Goal: Use online tool/utility: Utilize a website feature to perform a specific function

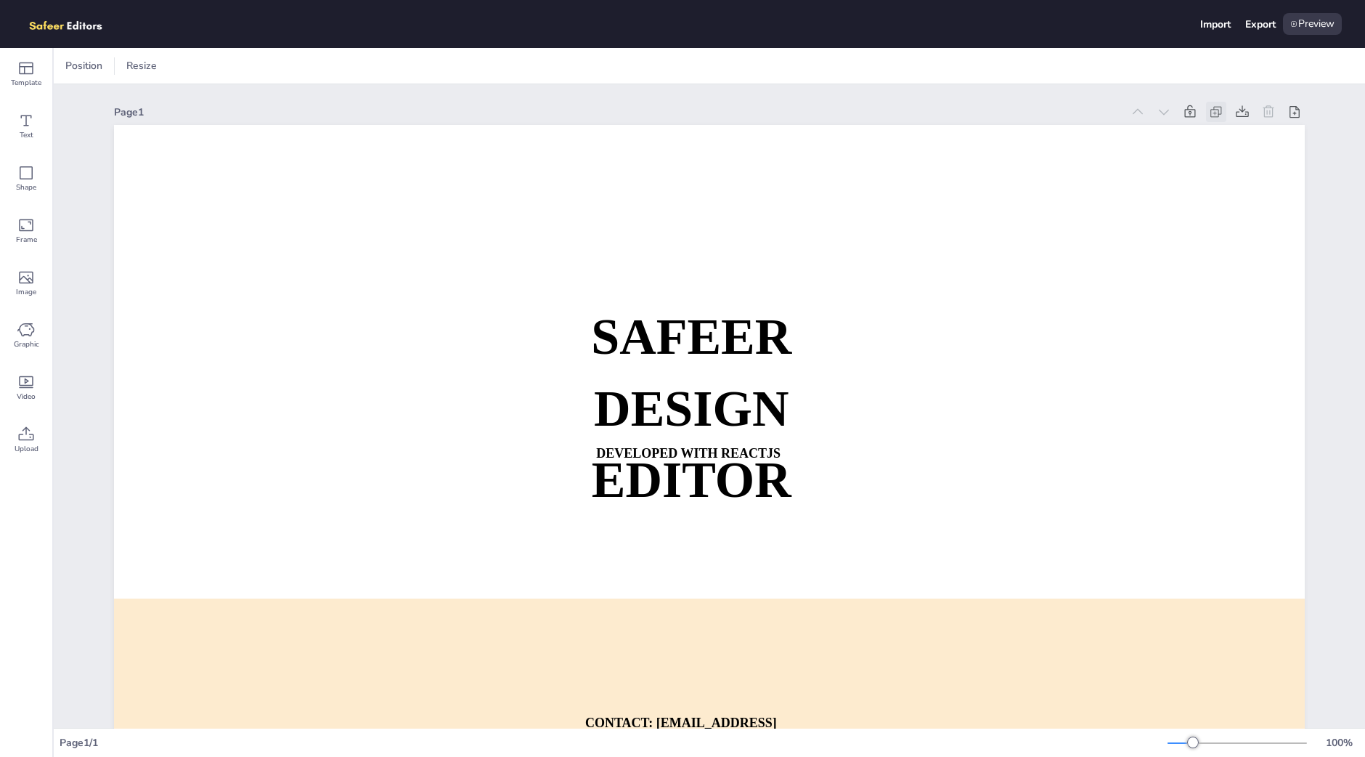
click at [1211, 110] on icon at bounding box center [1214, 113] width 7 height 7
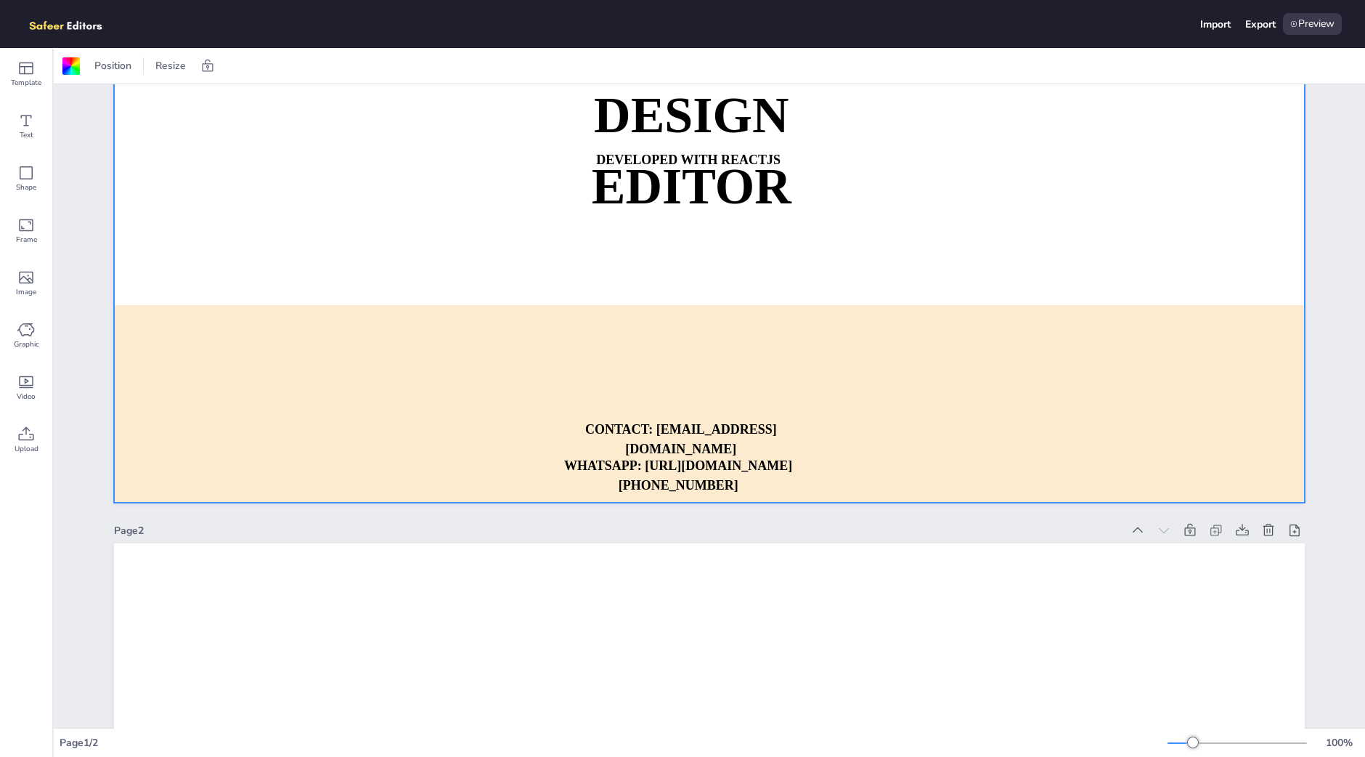
scroll to position [293, 0]
drag, startPoint x: 1287, startPoint y: 525, endPoint x: 1299, endPoint y: 529, distance: 12.2
click at [1299, 529] on div "Page 1 SAFEER DESIGN EDITOR DEVELOPED WITH REACTJS WHATSAPP: [URL][DOMAIN_NAME]…" at bounding box center [709, 530] width 1272 height 1478
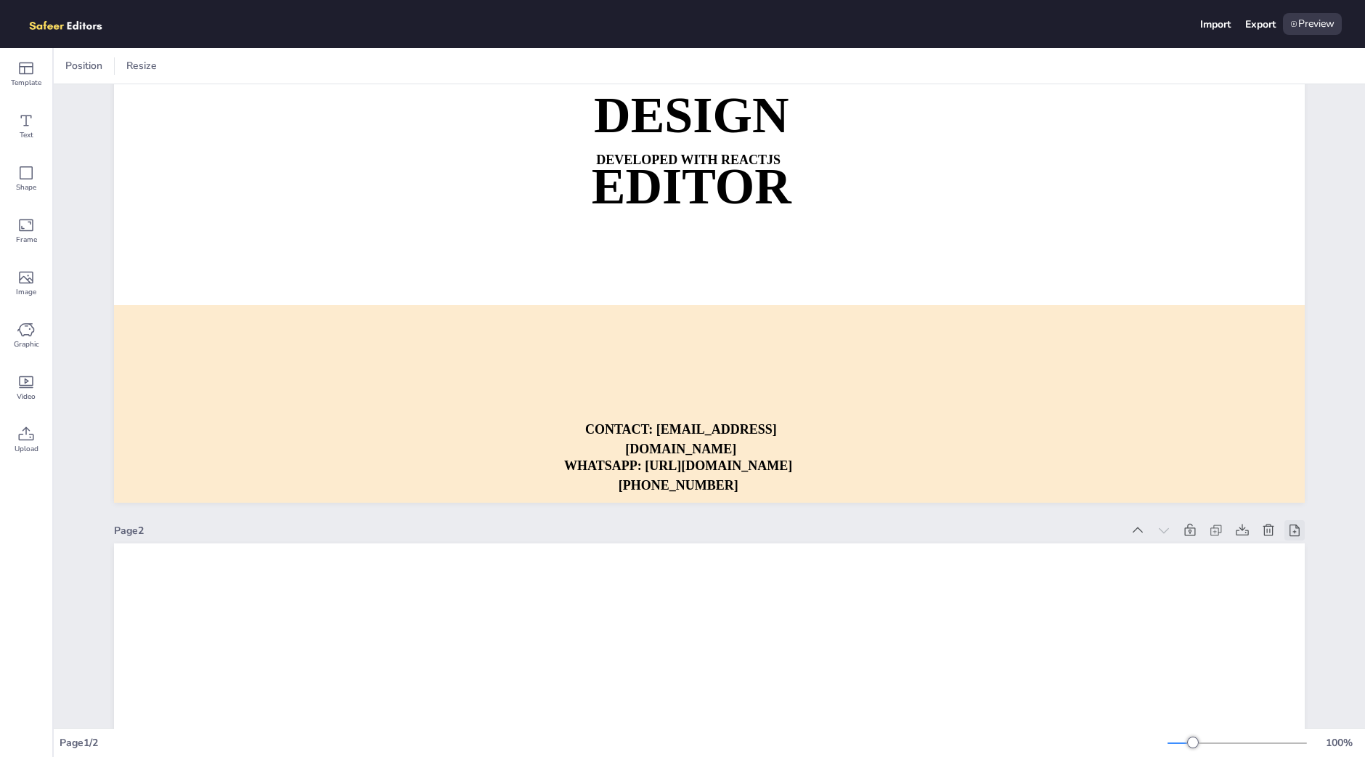
click at [1288, 532] on icon at bounding box center [1294, 530] width 15 height 15
click at [1258, 532] on div at bounding box center [1268, 530] width 20 height 20
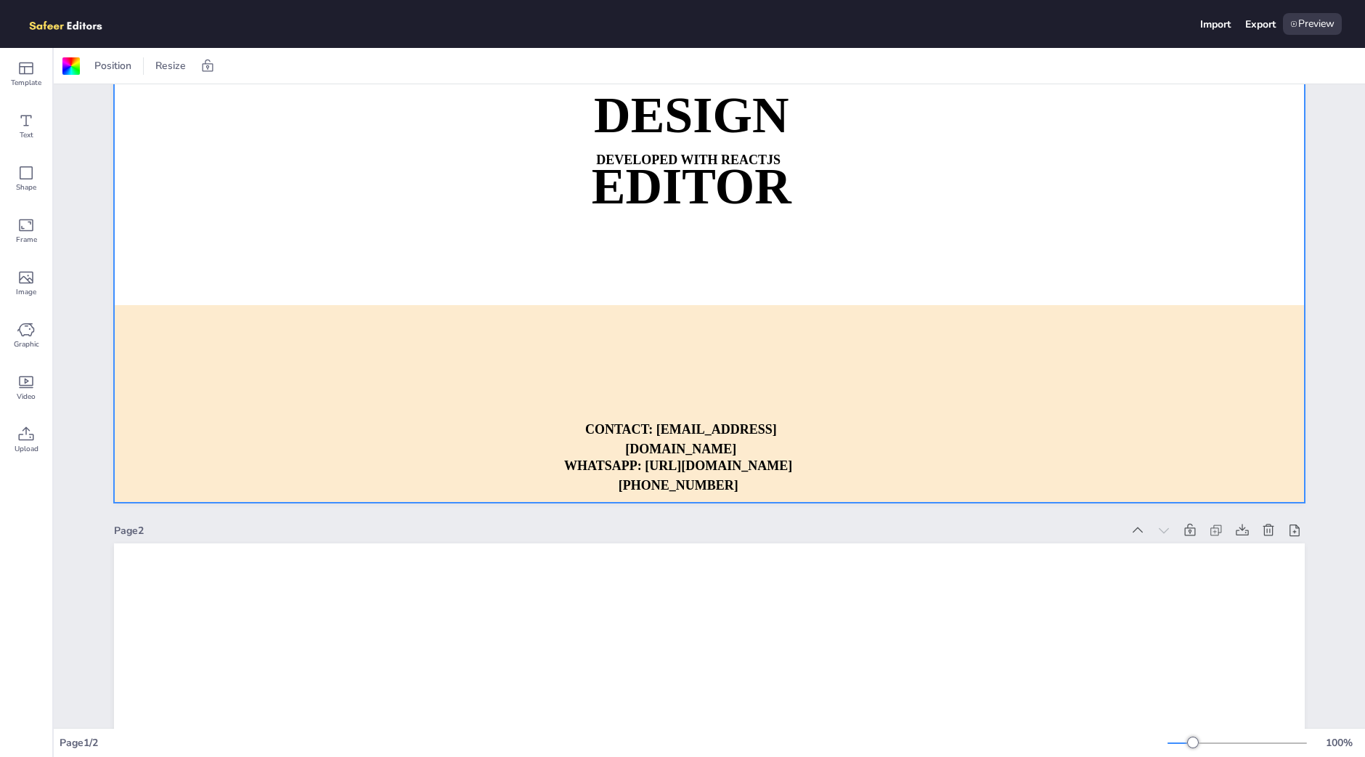
scroll to position [0, 0]
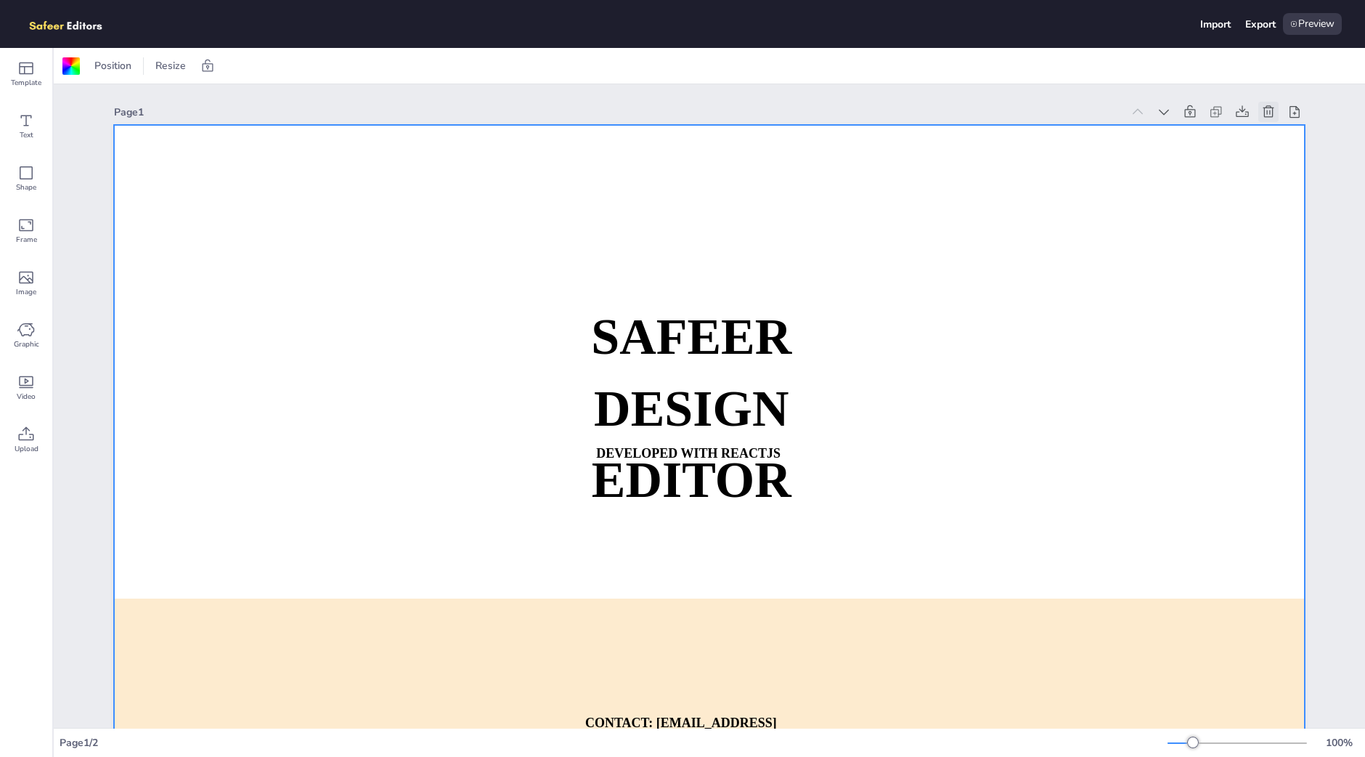
click at [1261, 113] on icon at bounding box center [1268, 112] width 15 height 15
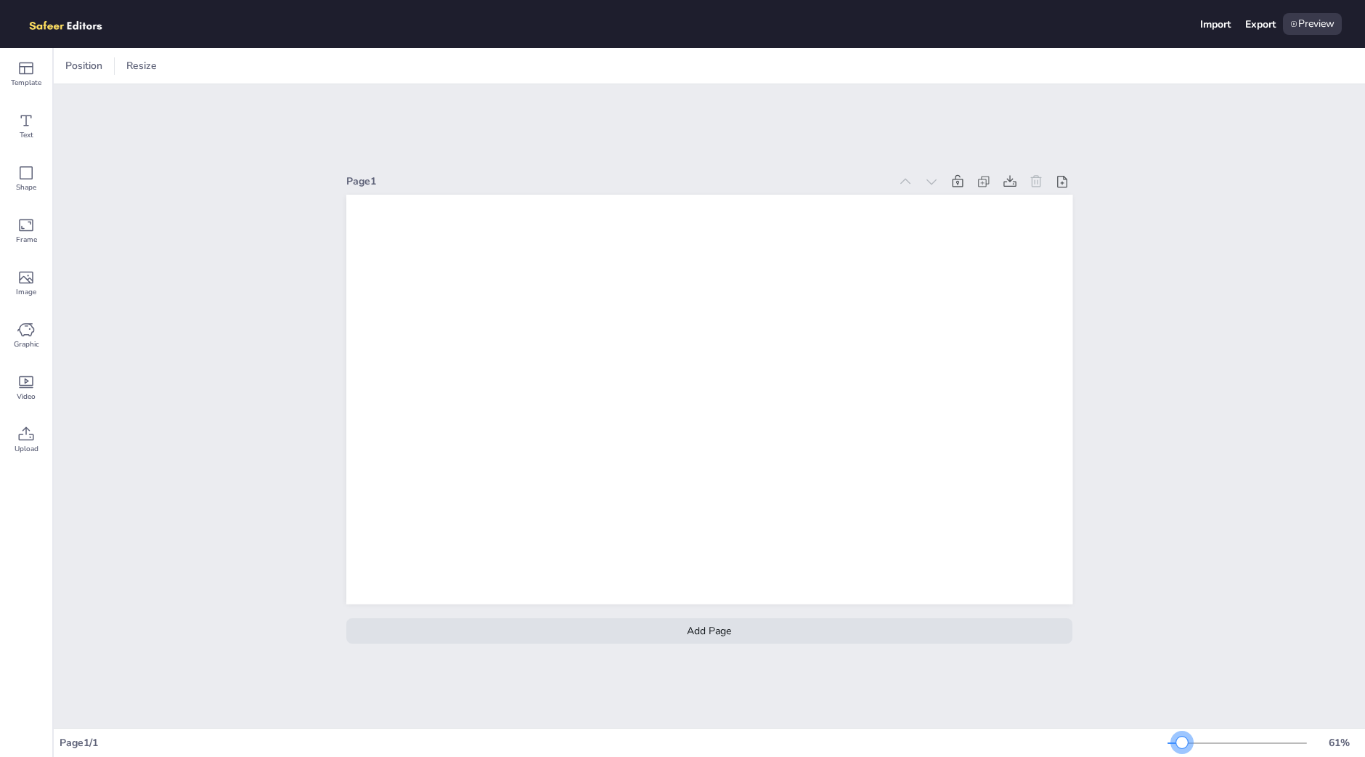
drag, startPoint x: 1191, startPoint y: 744, endPoint x: 1182, endPoint y: 747, distance: 9.2
click at [1182, 747] on div at bounding box center [1182, 742] width 12 height 12
click at [22, 522] on div "Template Text Shape Frame Image Graphic Video Upload" at bounding box center [26, 402] width 53 height 709
click at [1267, 288] on div "Page 1 Add Page" at bounding box center [709, 405] width 1311 height 643
click at [43, 499] on div "Template Text Shape Frame Image Graphic Video Upload" at bounding box center [26, 402] width 53 height 709
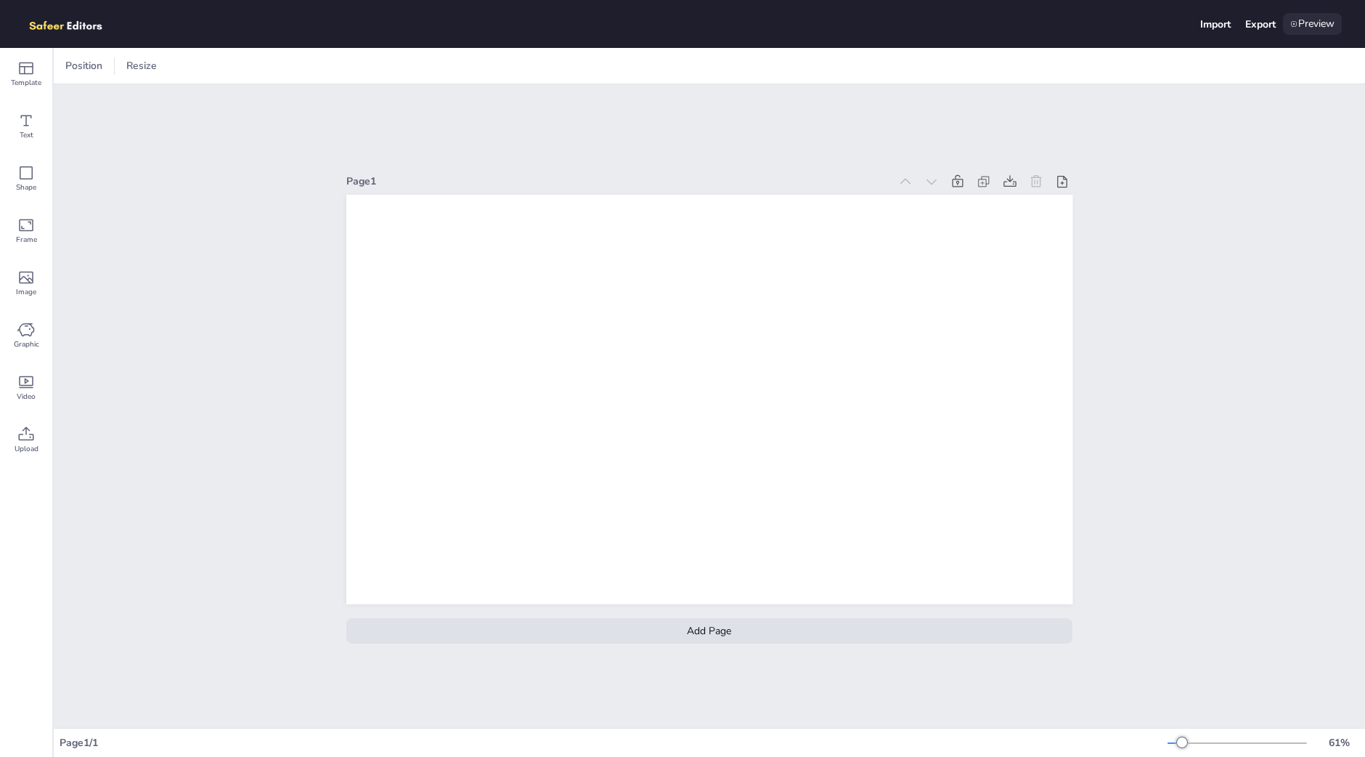
click at [1324, 23] on div "Preview" at bounding box center [1312, 24] width 59 height 22
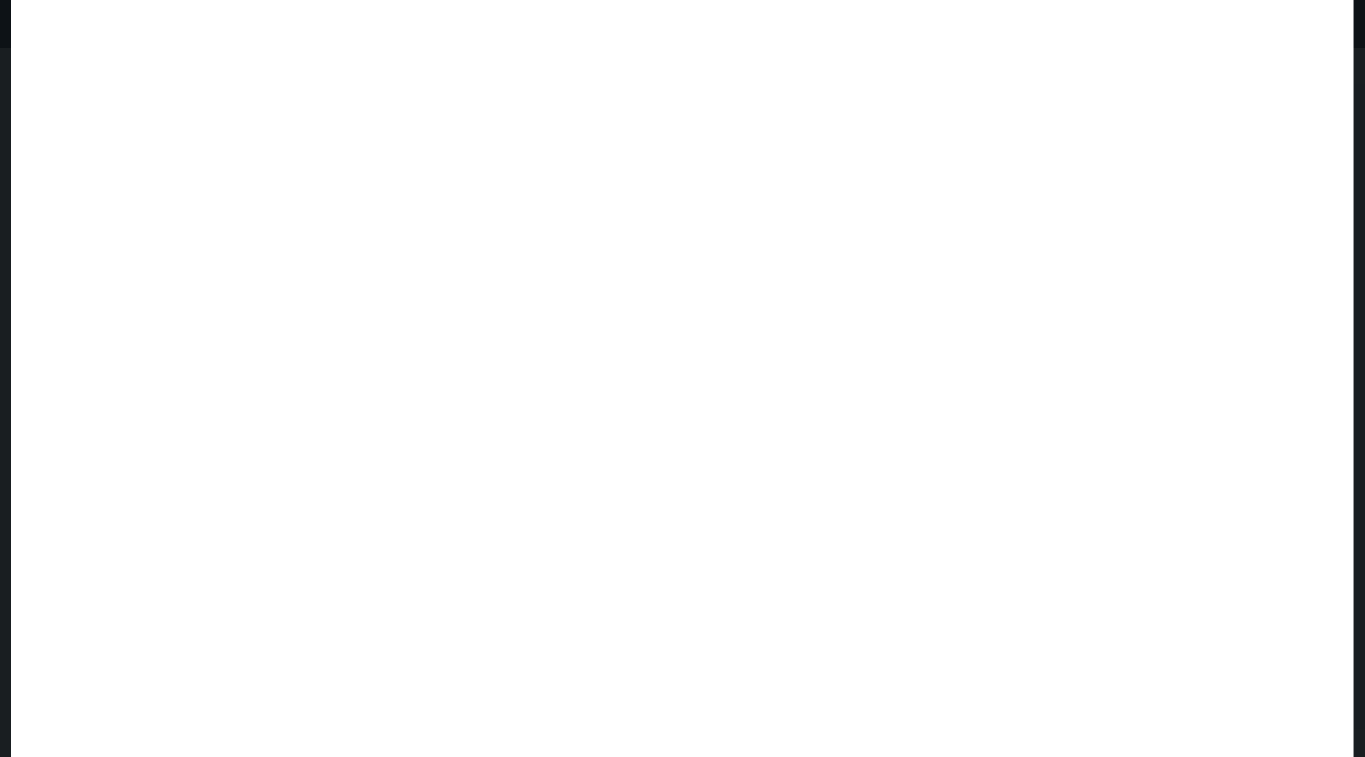
click at [1324, 11] on div at bounding box center [682, 378] width 1343 height 757
click at [1325, 23] on div at bounding box center [1326, 39] width 44 height 44
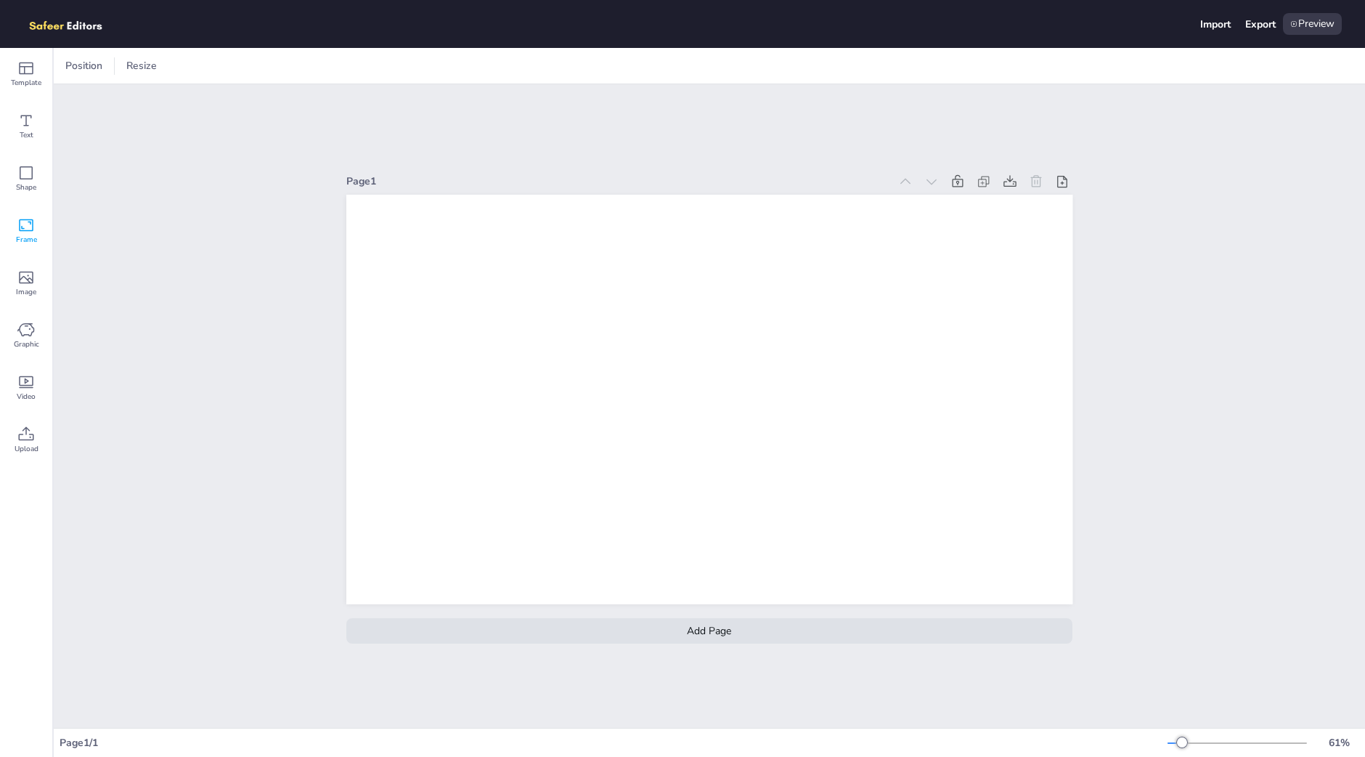
click at [35, 221] on div "Frame" at bounding box center [26, 231] width 52 height 52
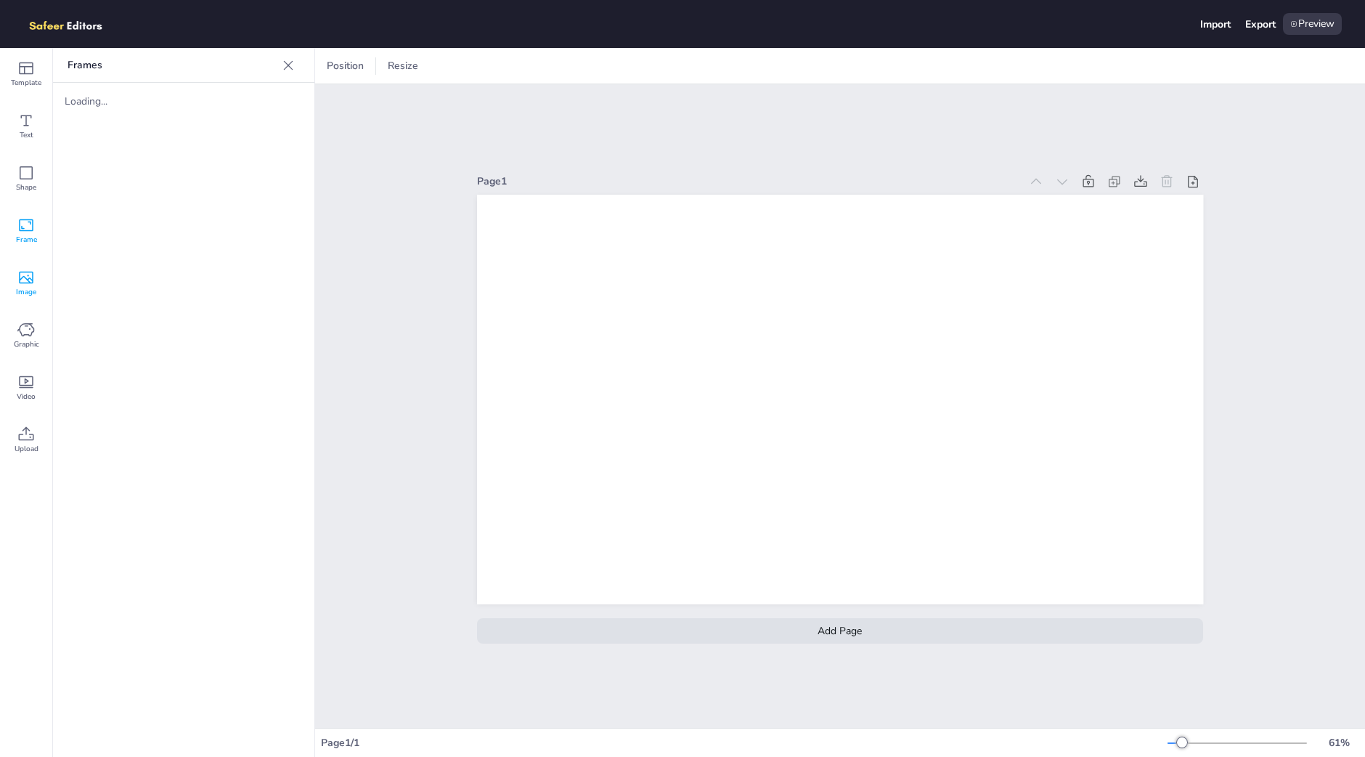
click at [4, 282] on div "Image" at bounding box center [26, 283] width 52 height 52
click at [19, 437] on icon at bounding box center [26, 433] width 15 height 14
click at [175, 106] on div "Upload" at bounding box center [184, 106] width 238 height 25
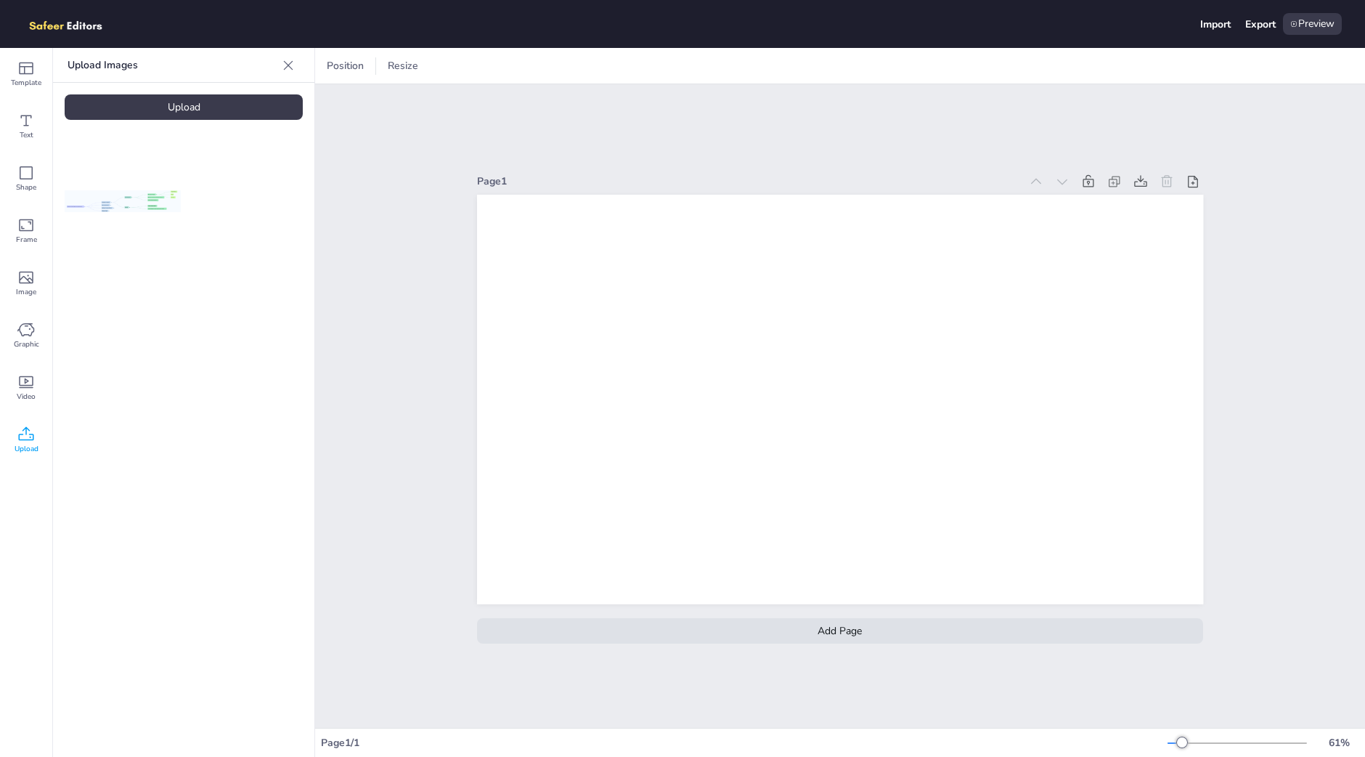
click at [159, 194] on img at bounding box center [123, 201] width 116 height 22
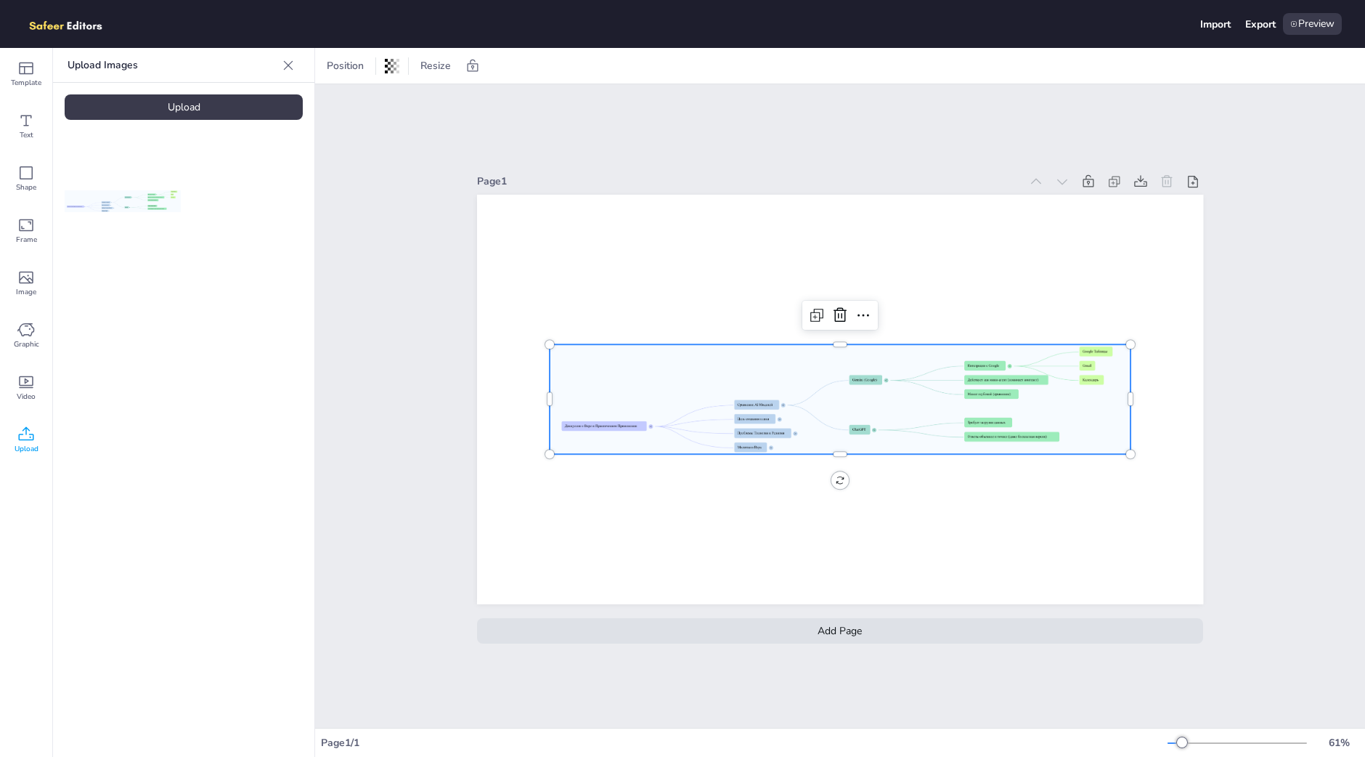
drag, startPoint x: 159, startPoint y: 194, endPoint x: 491, endPoint y: 211, distance: 332.3
click at [491, 211] on div "Template Text Shape Frame Image Graphic Video Upload Upload Images Upload Posit…" at bounding box center [682, 402] width 1365 height 709
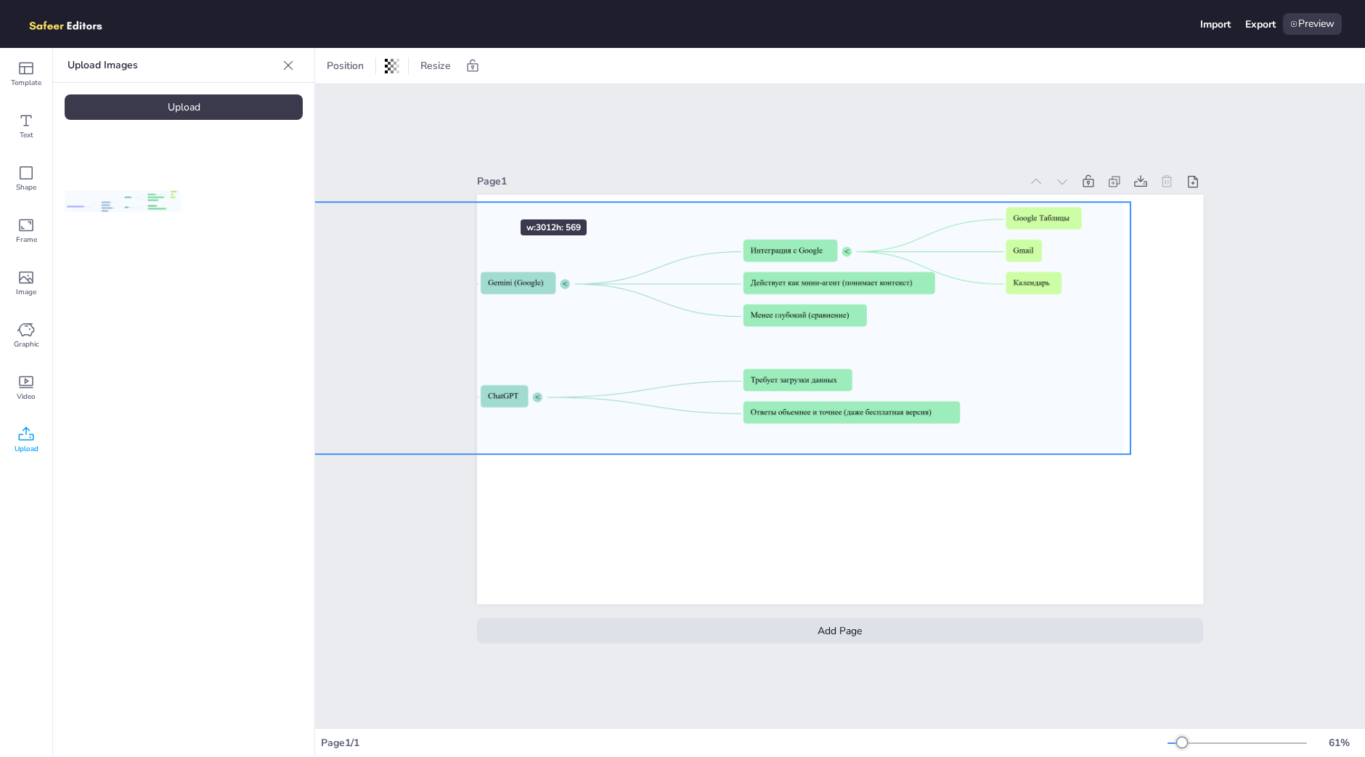
drag, startPoint x: 542, startPoint y: 335, endPoint x: 477, endPoint y: 196, distance: 154.0
click at [477, 196] on div at bounding box center [840, 400] width 726 height 410
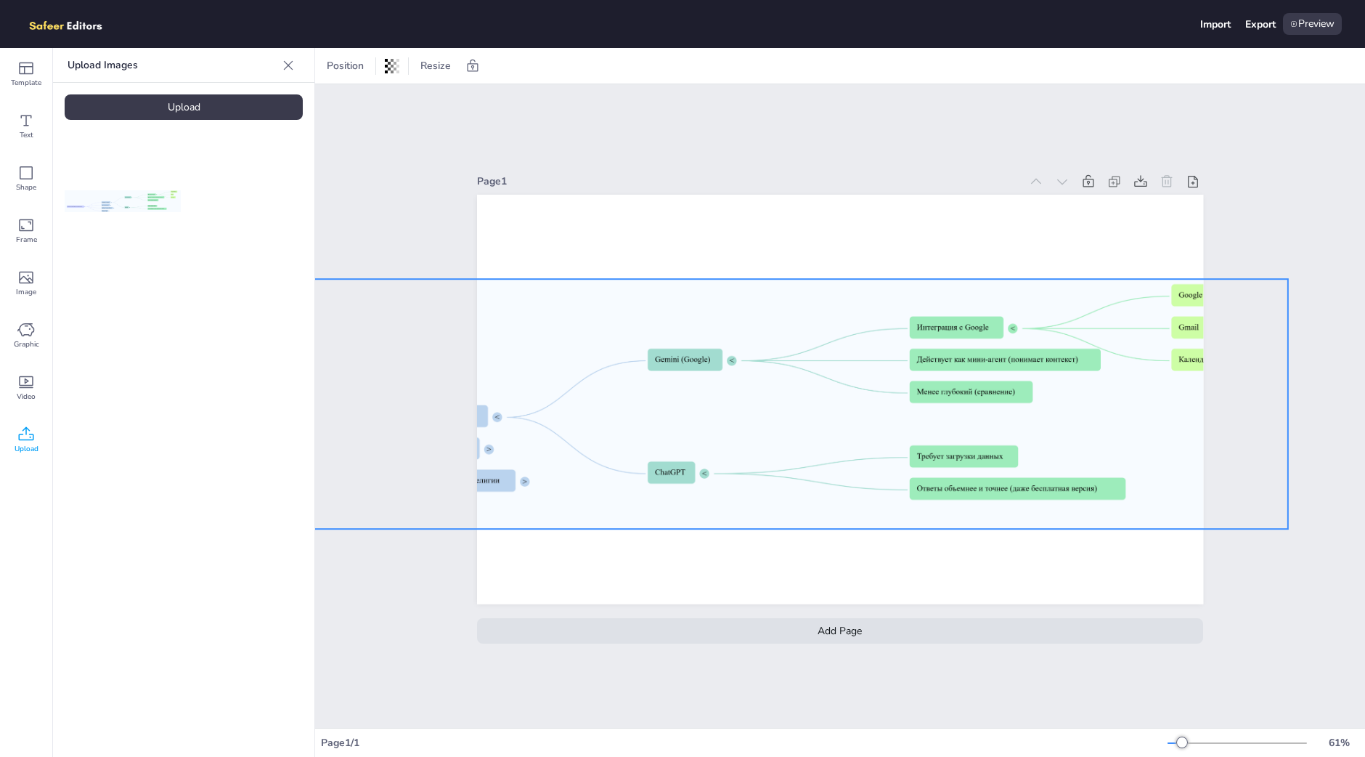
drag, startPoint x: 697, startPoint y: 289, endPoint x: 855, endPoint y: 365, distance: 174.7
click at [855, 365] on div at bounding box center [627, 404] width 1323 height 250
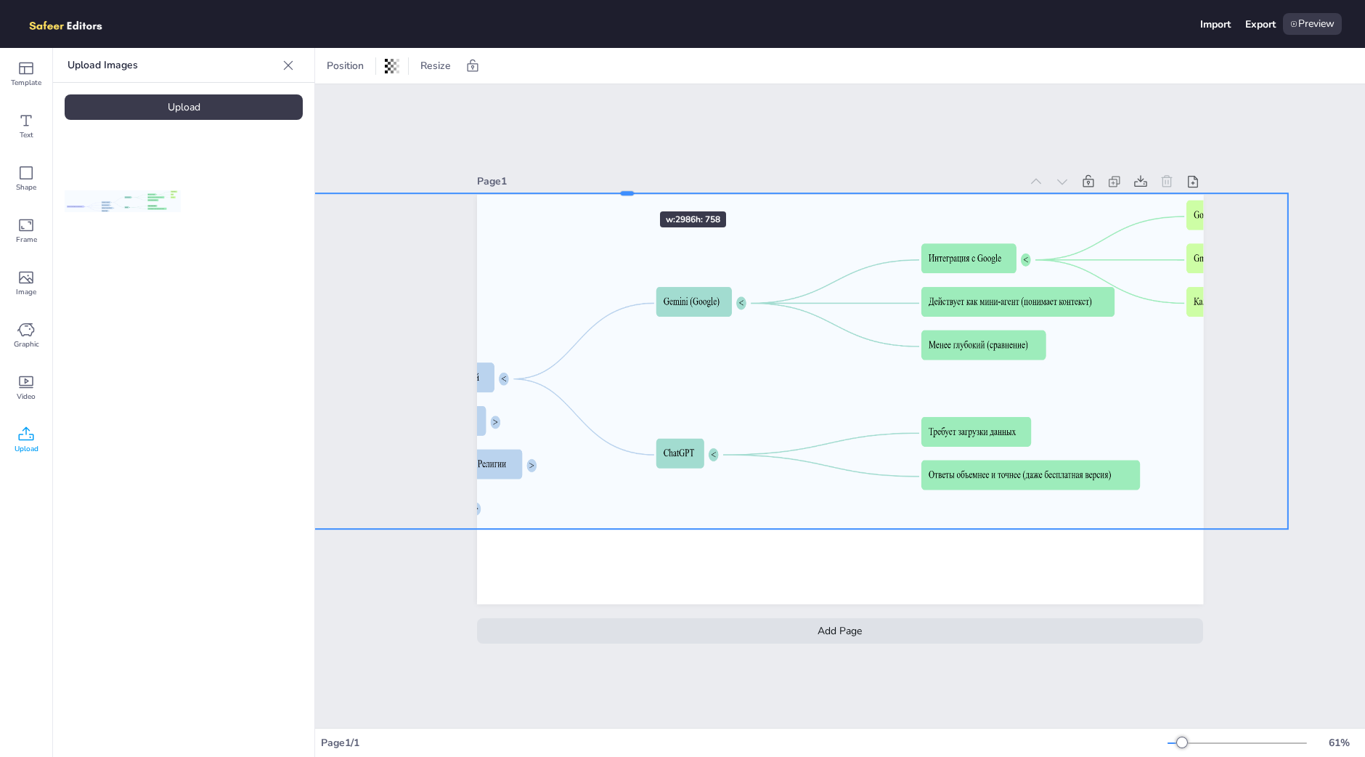
drag, startPoint x: 621, startPoint y: 272, endPoint x: 616, endPoint y: 185, distance: 86.5
click at [620, 191] on div at bounding box center [626, 193] width 13 height 4
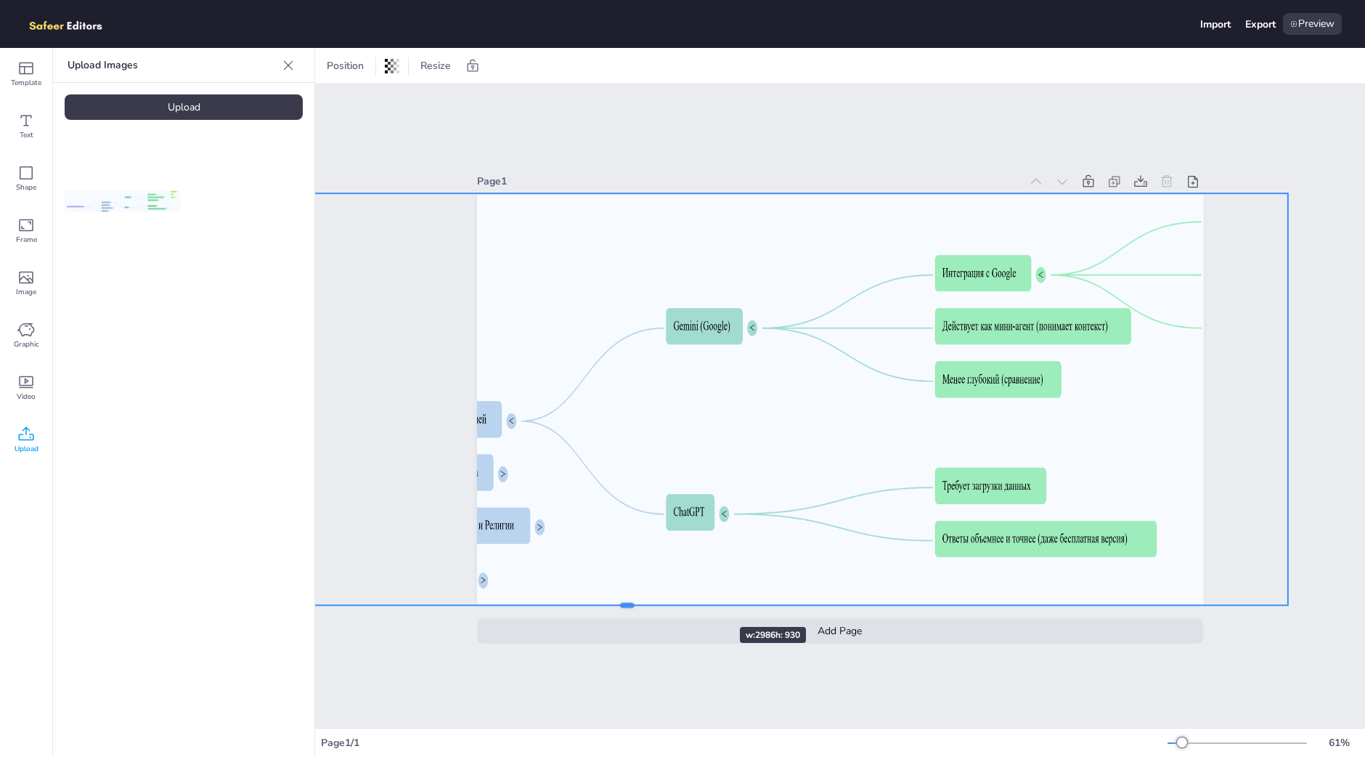
drag, startPoint x: 617, startPoint y: 524, endPoint x: 697, endPoint y: 601, distance: 110.4
click at [697, 601] on div at bounding box center [627, 605] width 1323 height 12
click at [836, 83] on div "Position Resize" at bounding box center [840, 66] width 1050 height 36
click at [434, 74] on div "Resize" at bounding box center [436, 65] width 42 height 23
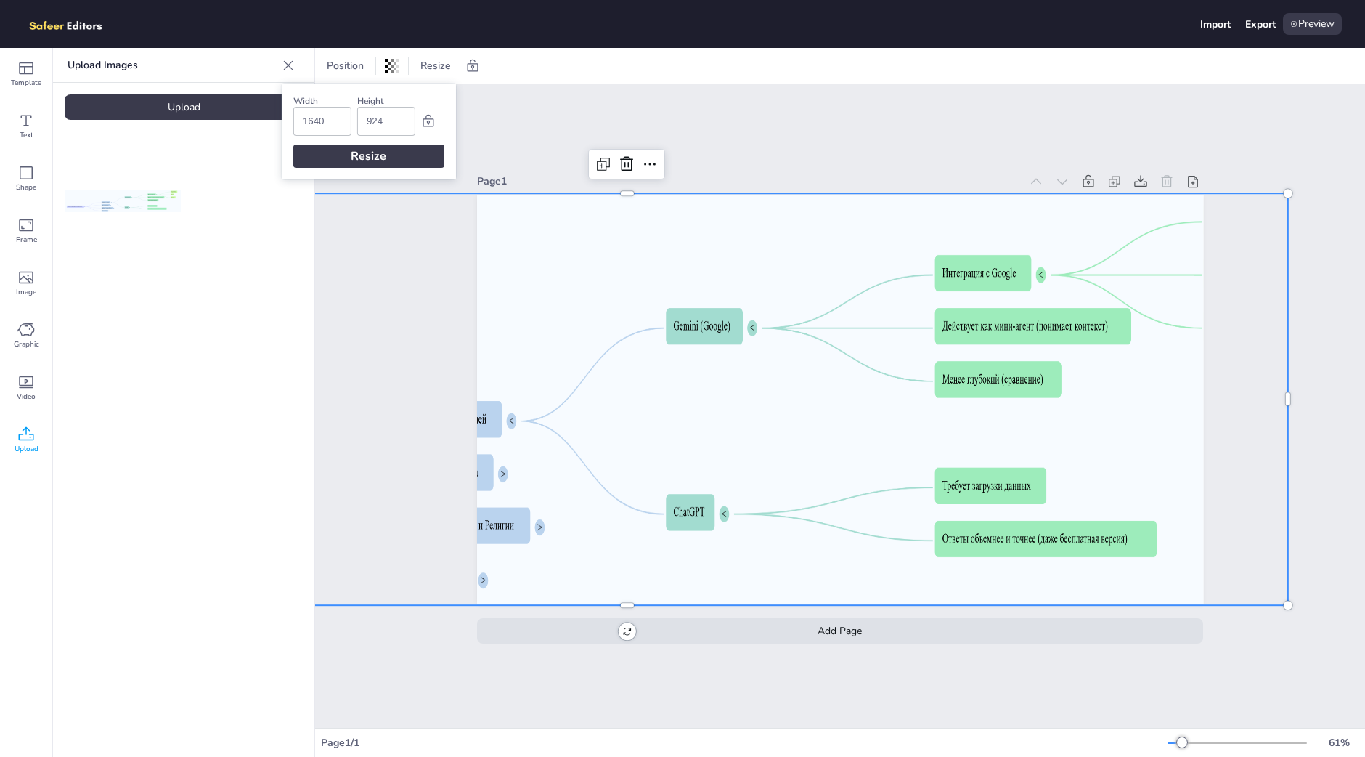
click at [406, 153] on div "Resize" at bounding box center [368, 155] width 151 height 23
click at [468, 61] on icon at bounding box center [472, 66] width 15 height 15
click at [437, 59] on icon at bounding box center [440, 66] width 15 height 15
click at [388, 66] on icon at bounding box center [392, 66] width 15 height 15
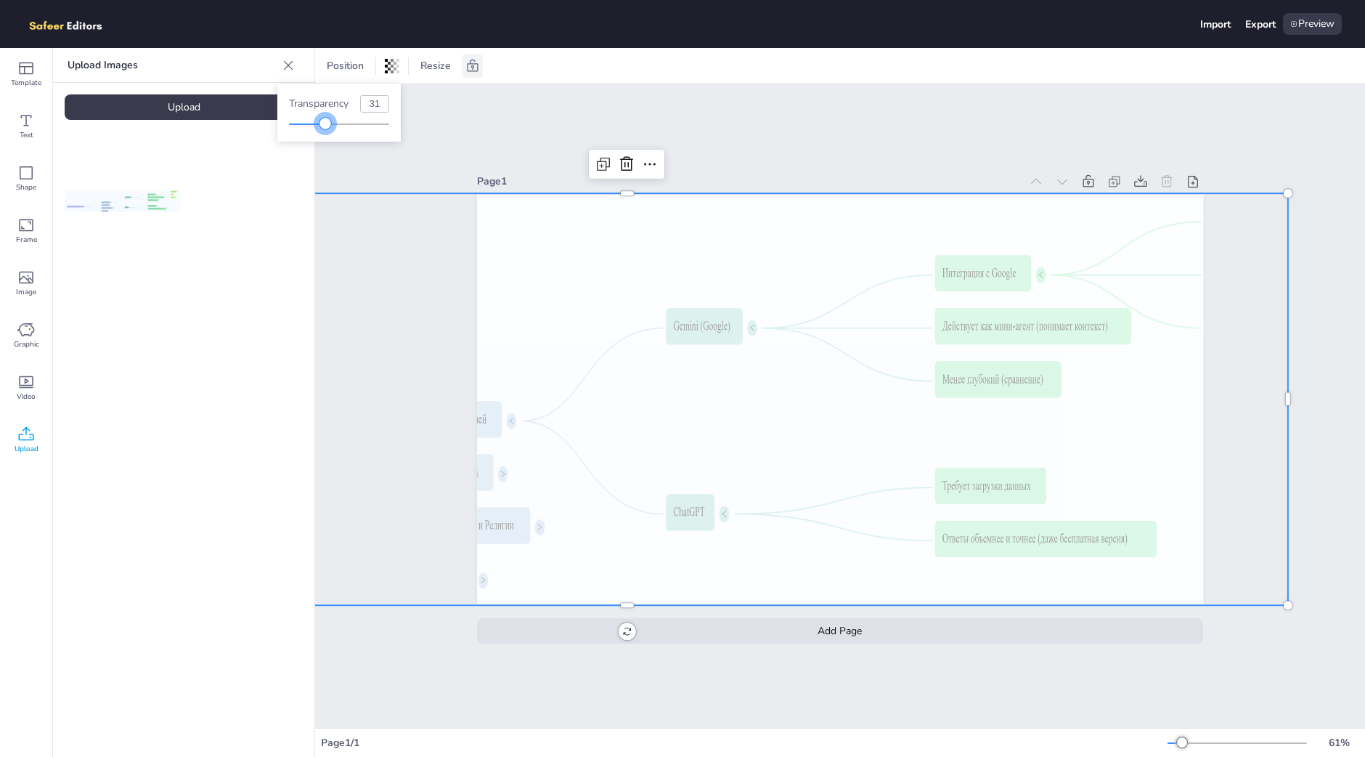
type input "29"
drag, startPoint x: 389, startPoint y: 125, endPoint x: 318, endPoint y: 136, distance: 72.0
click at [318, 136] on div "Transparency 29" at bounding box center [338, 113] width 123 height 58
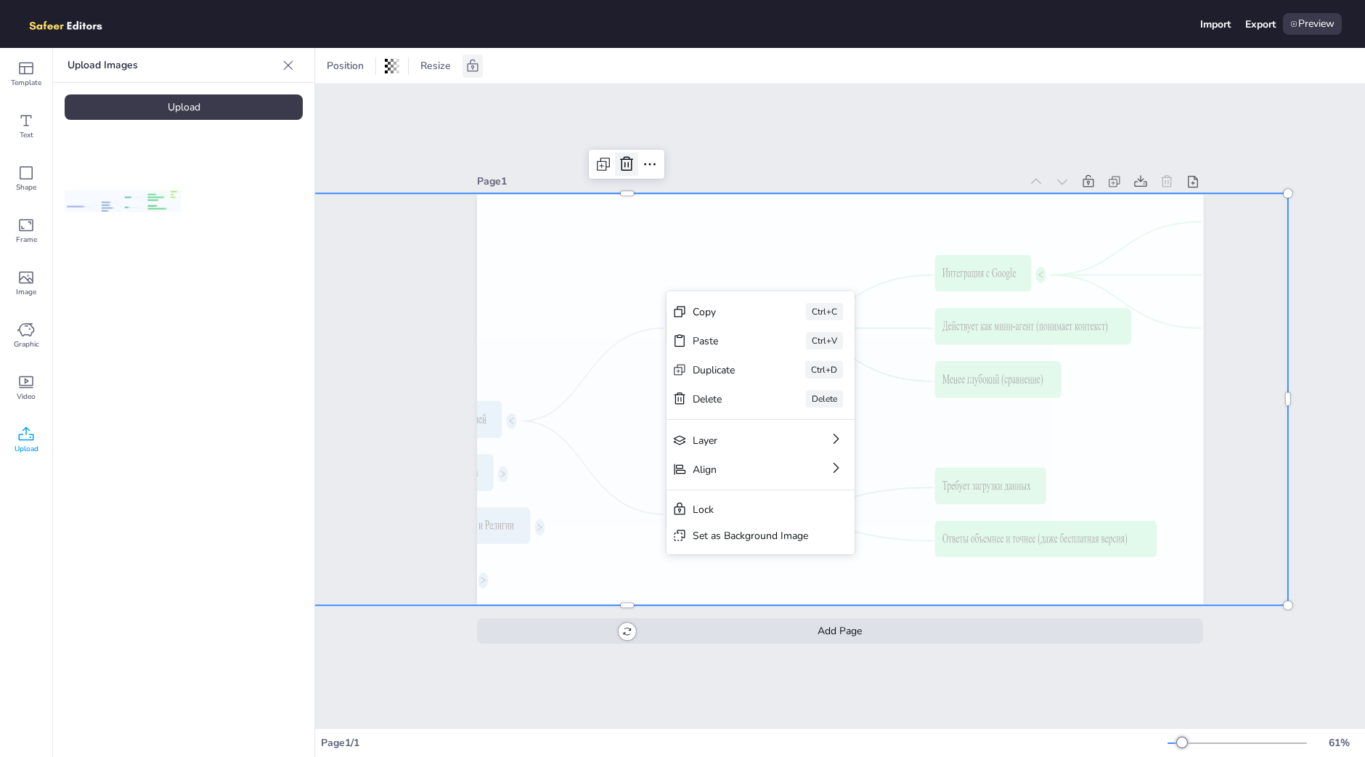
click at [620, 164] on icon at bounding box center [626, 163] width 17 height 17
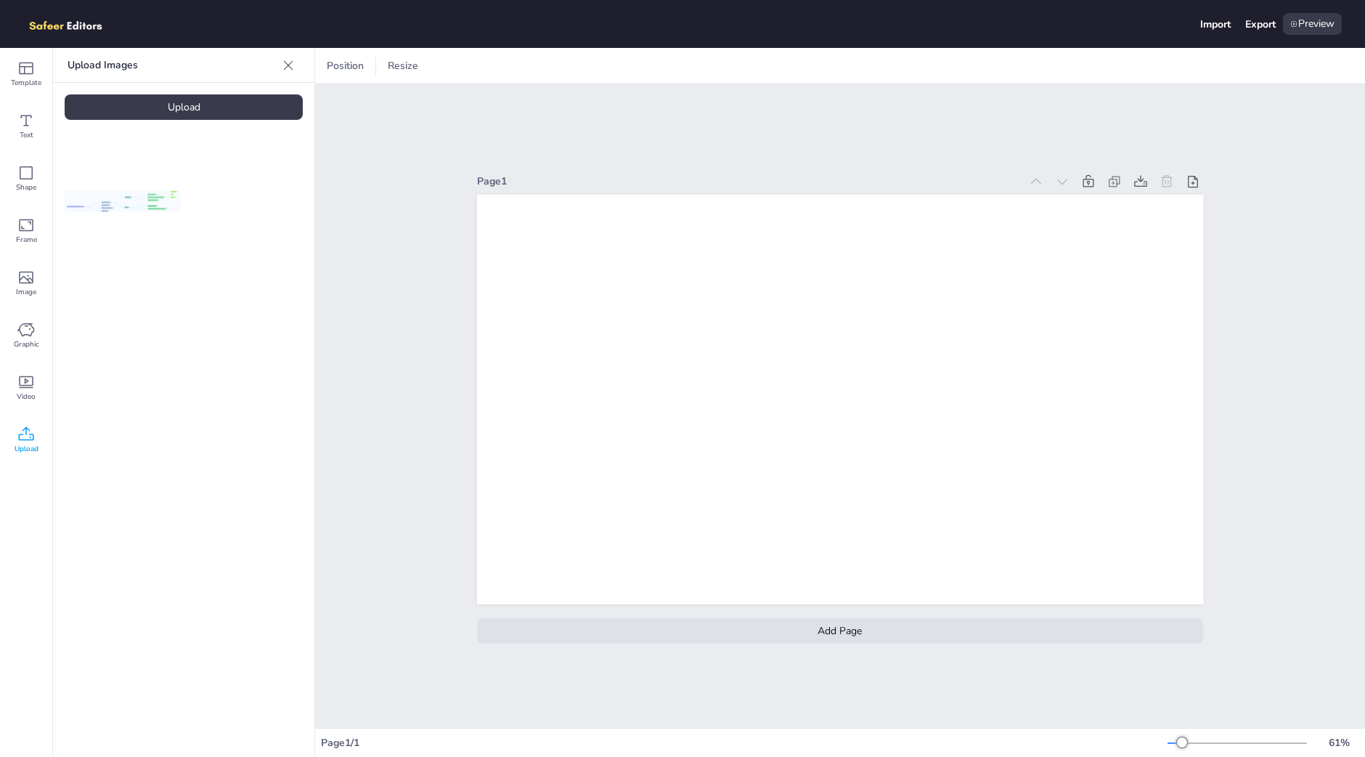
click at [58, 23] on img at bounding box center [73, 24] width 100 height 22
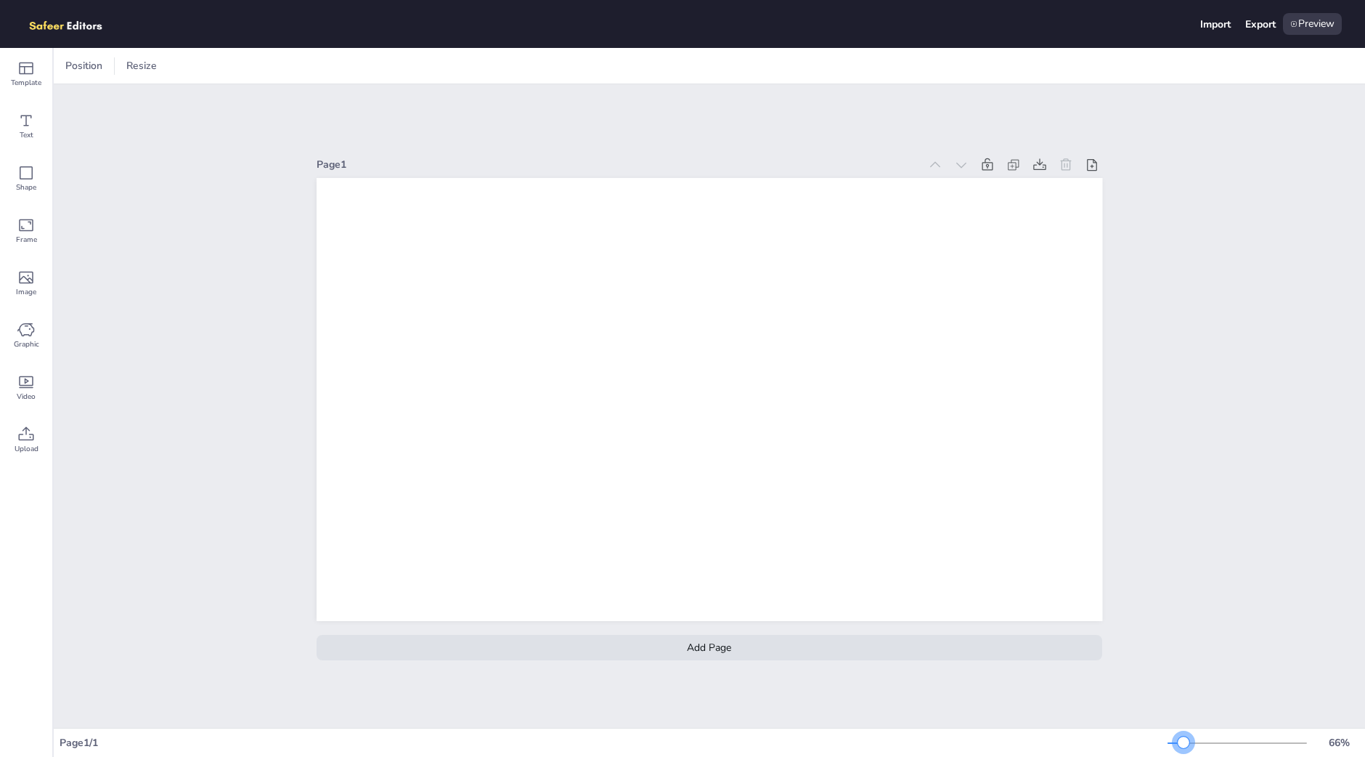
click at [1184, 742] on div at bounding box center [1184, 742] width 12 height 12
click at [39, 534] on div "Template Text Shape Frame Image Graphic Video Upload" at bounding box center [26, 402] width 53 height 709
click at [22, 338] on span "Graphic" at bounding box center [26, 344] width 25 height 12
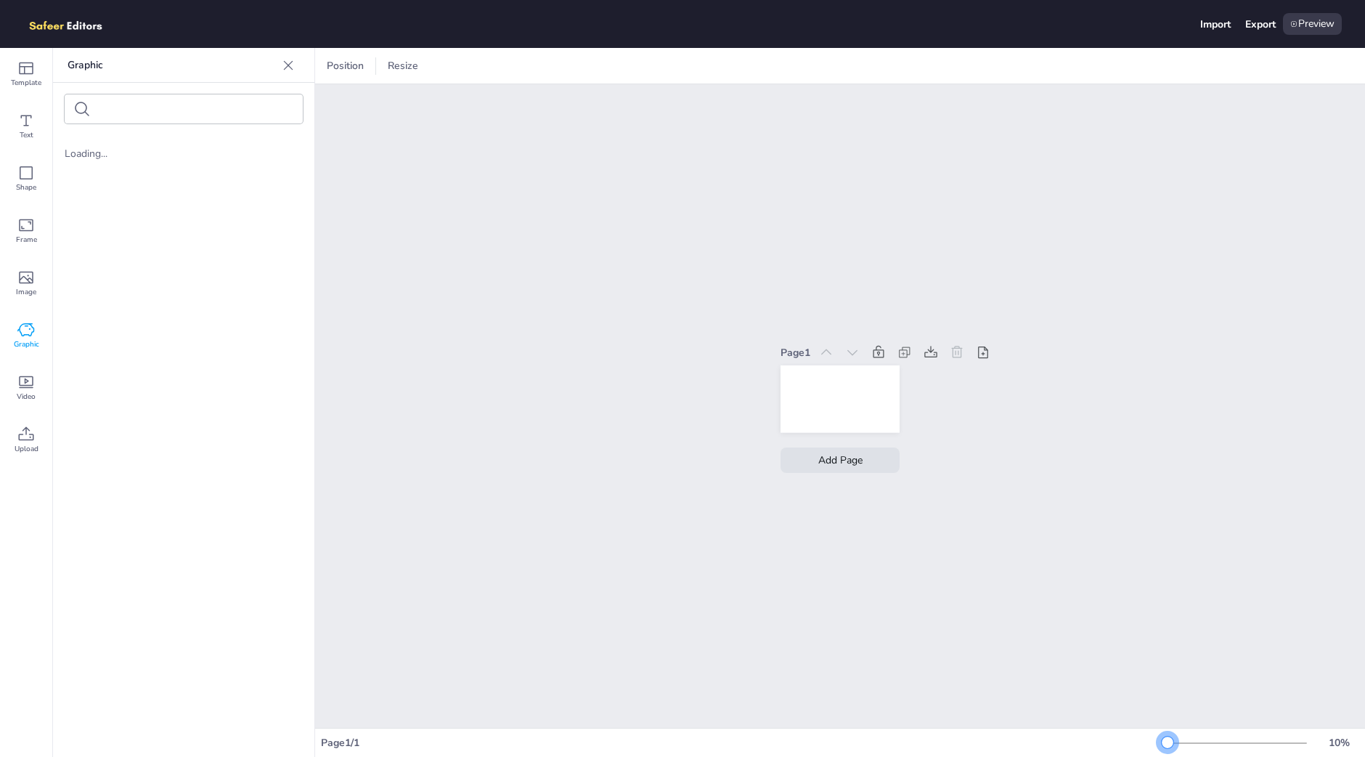
drag, startPoint x: 1181, startPoint y: 740, endPoint x: 1148, endPoint y: 739, distance: 33.4
click at [1148, 739] on div "Page 1 / 1 10 %" at bounding box center [840, 742] width 1050 height 23
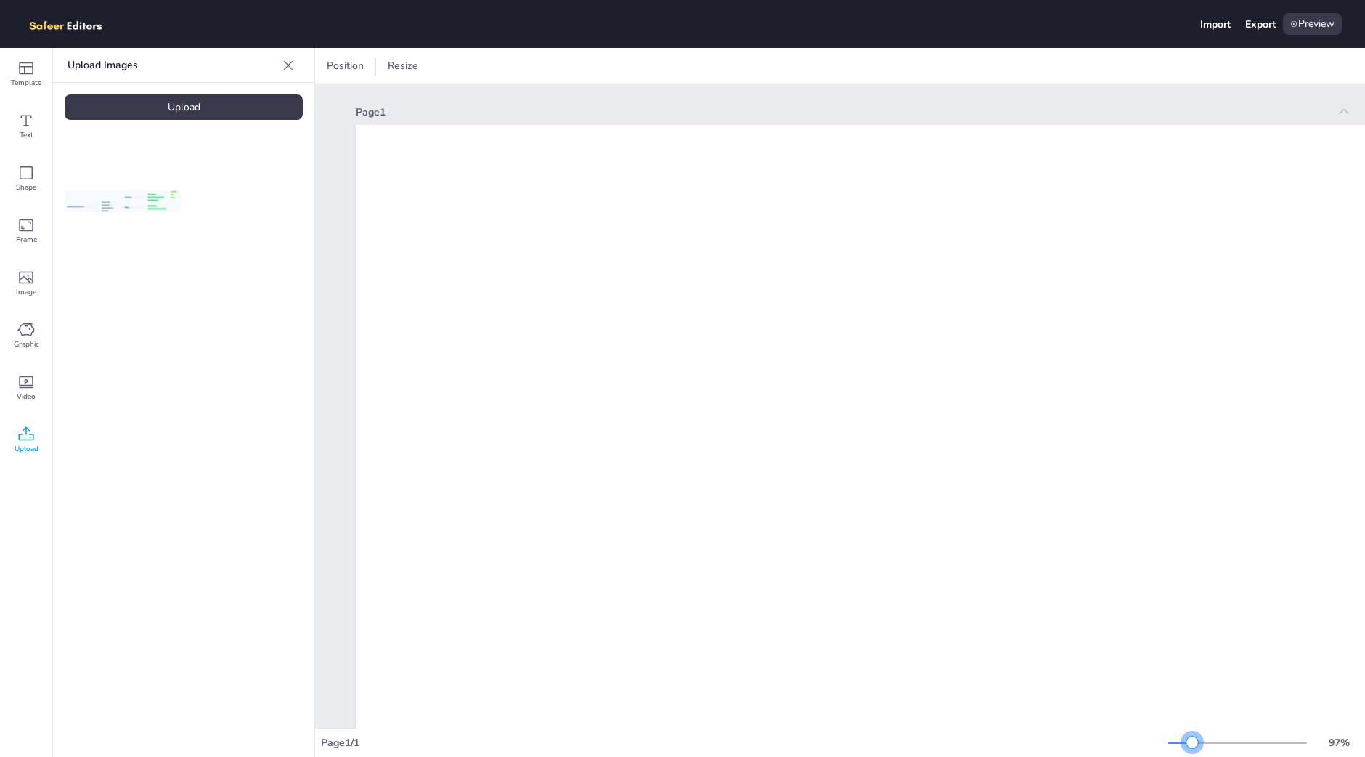
drag, startPoint x: 1181, startPoint y: 738, endPoint x: 1192, endPoint y: 741, distance: 11.8
click at [1192, 741] on div at bounding box center [1192, 742] width 12 height 12
click at [25, 125] on icon at bounding box center [26, 120] width 11 height 11
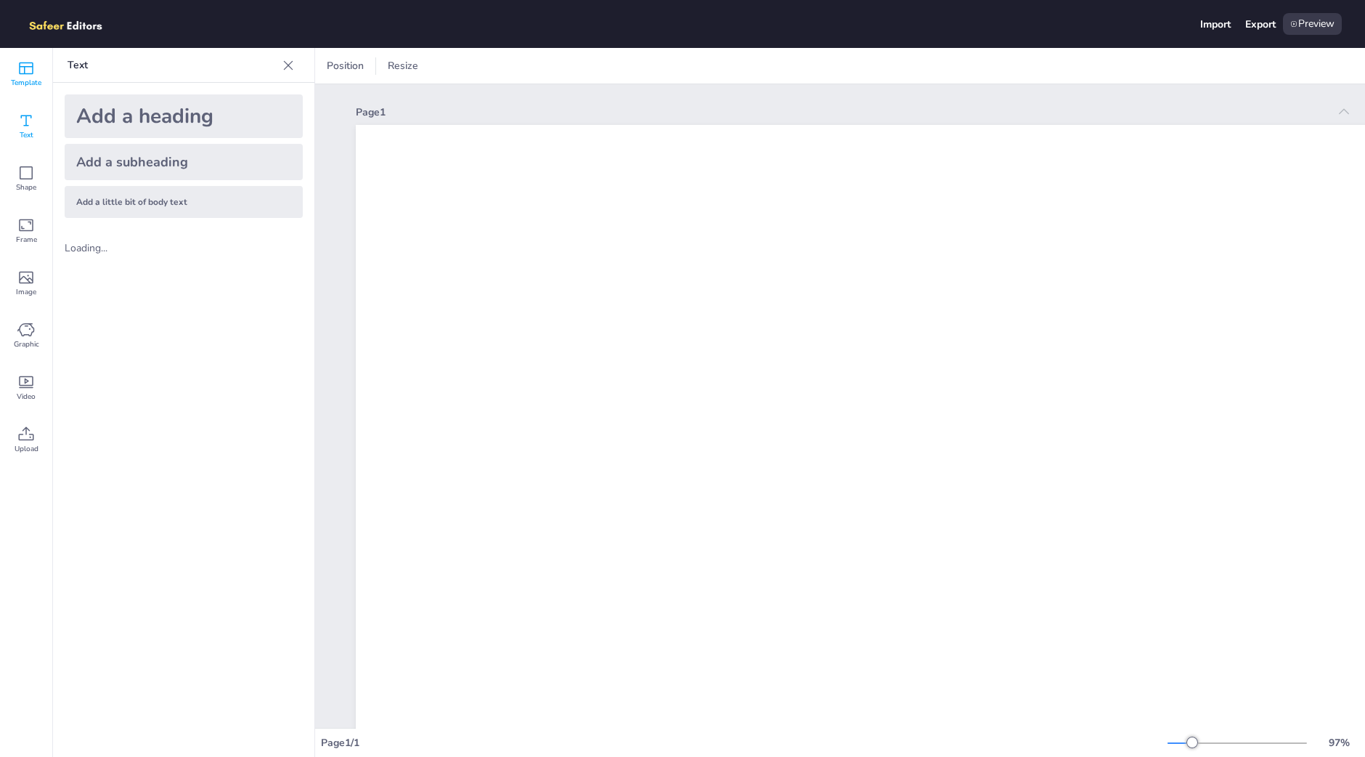
click at [15, 74] on div "Template" at bounding box center [26, 74] width 52 height 52
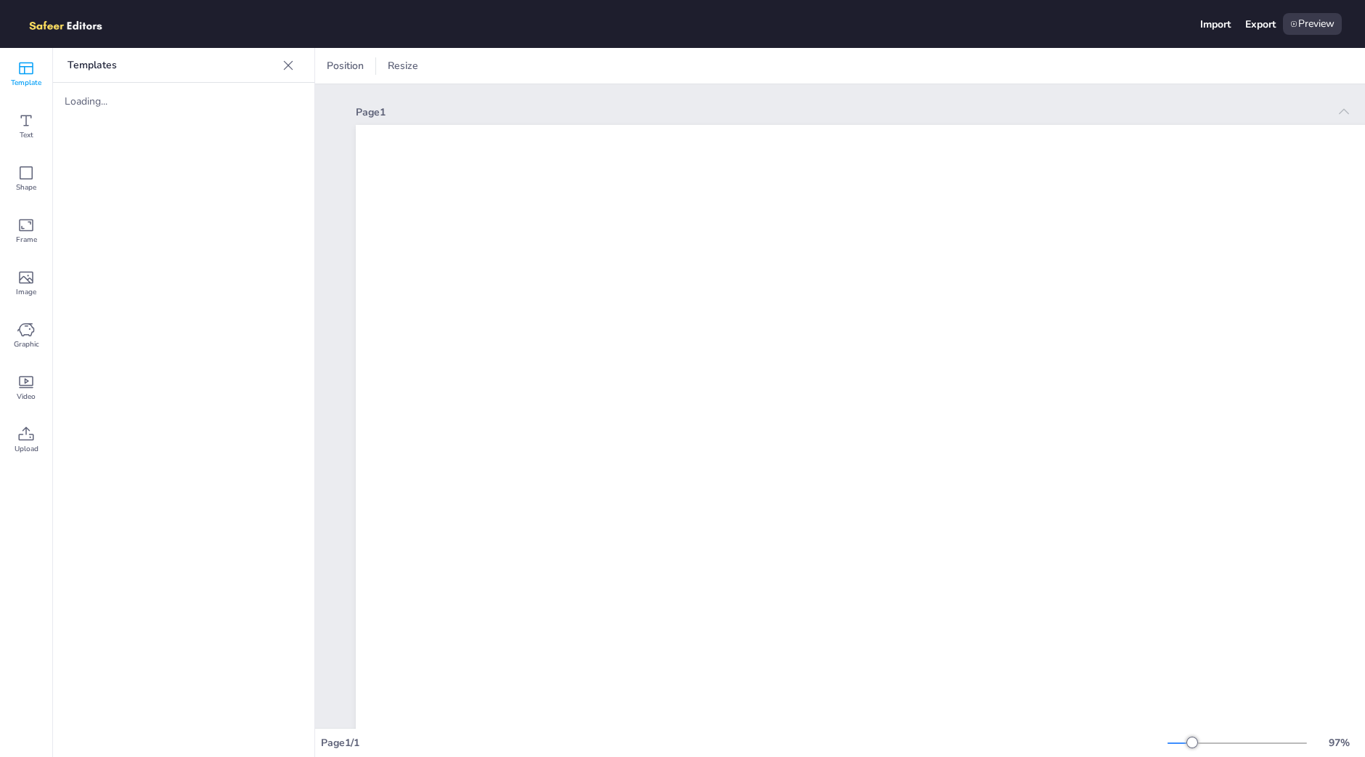
click at [15, 74] on div "Template" at bounding box center [26, 74] width 52 height 52
click at [280, 61] on div at bounding box center [288, 65] width 23 height 23
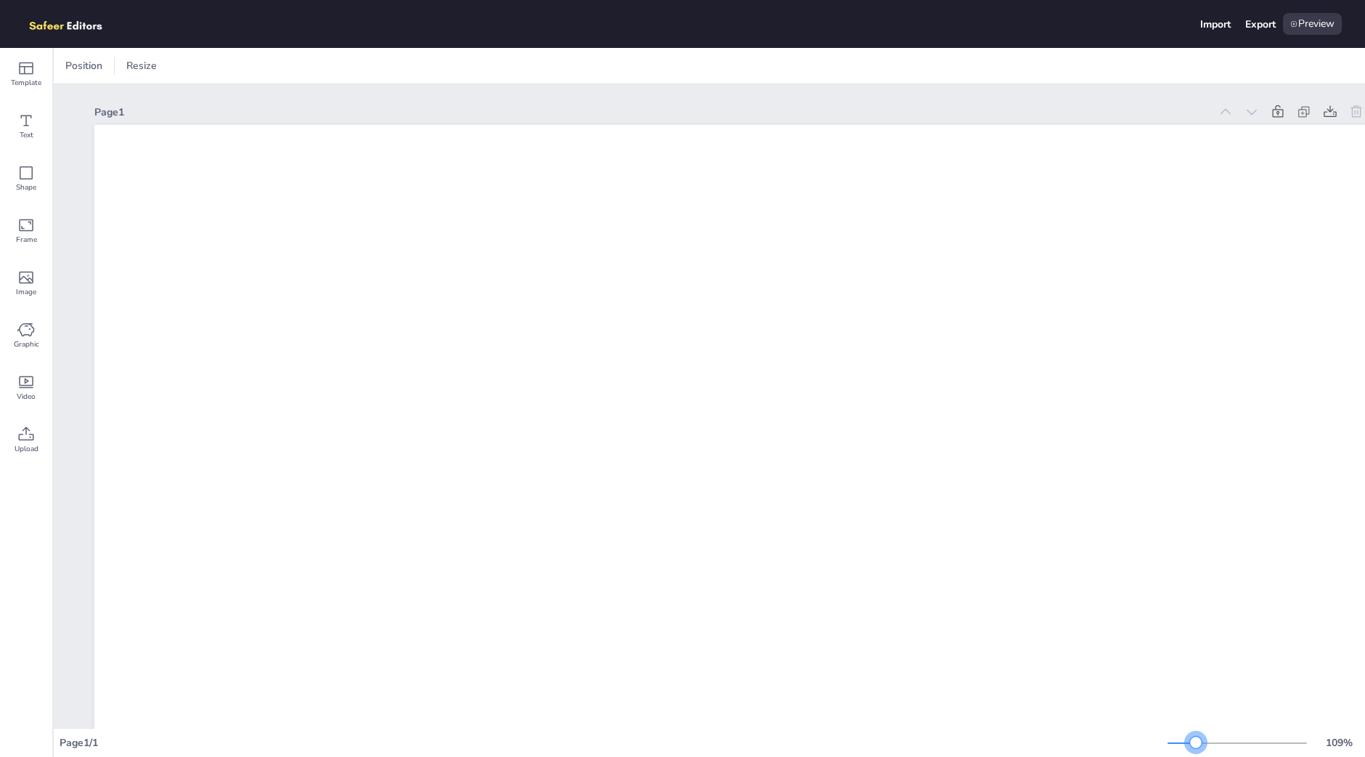
click at [1196, 741] on div at bounding box center [1196, 742] width 12 height 12
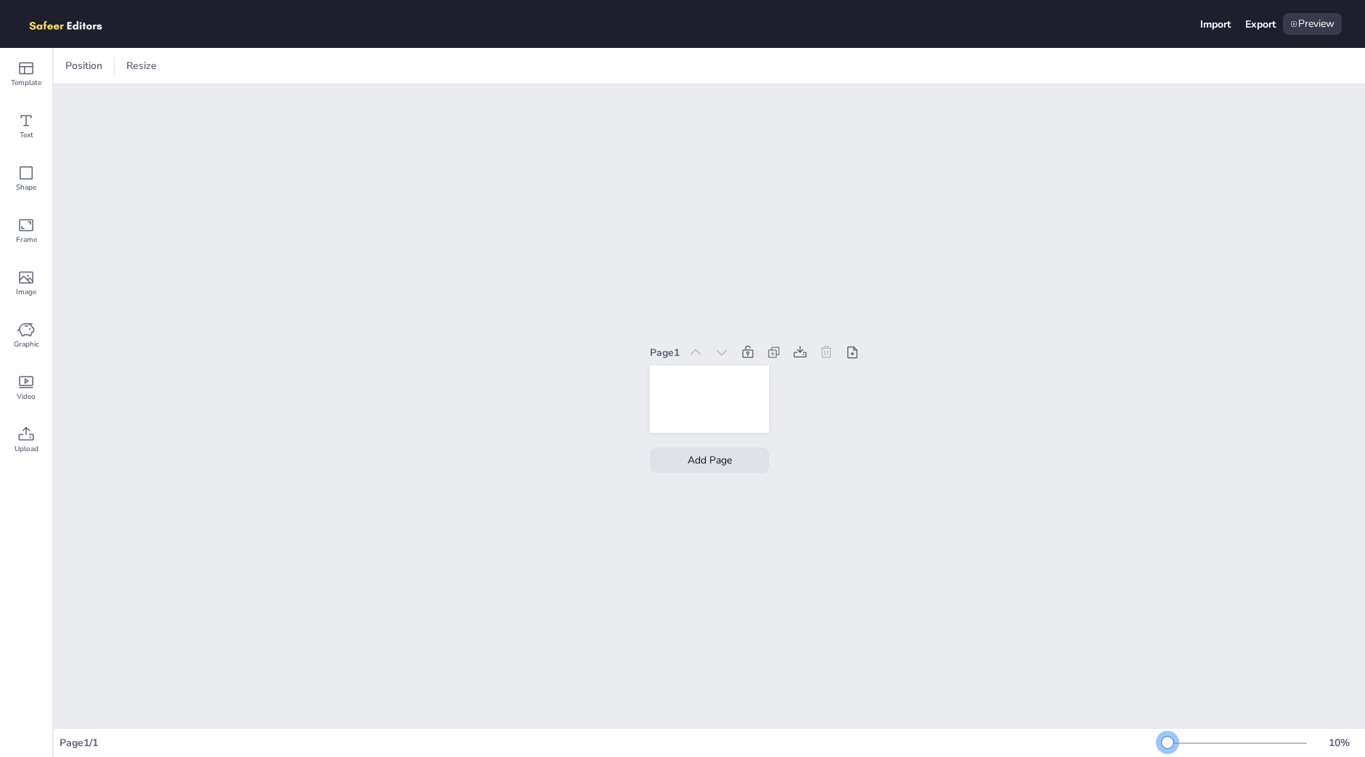
drag, startPoint x: 1191, startPoint y: 747, endPoint x: 1135, endPoint y: 744, distance: 56.0
click at [1135, 744] on div "Page 1 / 1 10 %" at bounding box center [709, 742] width 1311 height 23
